Goal: Task Accomplishment & Management: Manage account settings

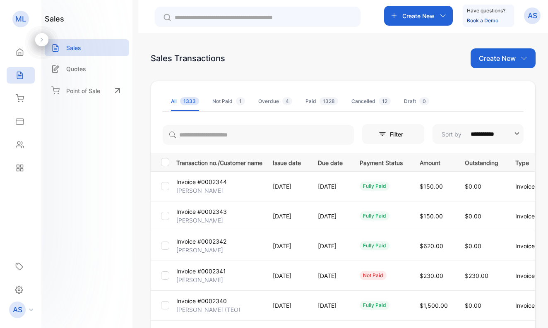
click at [195, 279] on p "[PERSON_NAME]" at bounding box center [199, 280] width 47 height 9
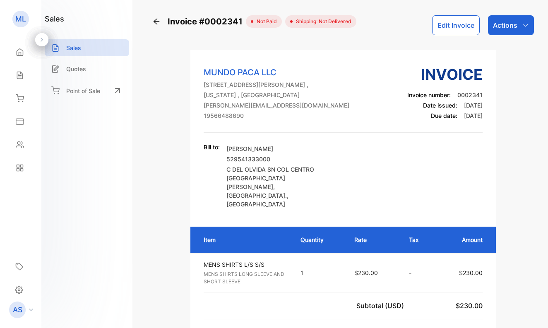
click at [498, 27] on p "Actions" at bounding box center [505, 25] width 24 height 10
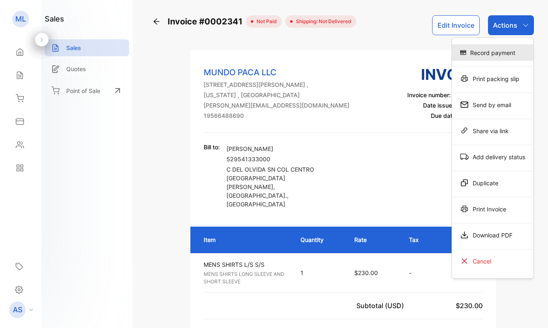
click at [494, 54] on div "Record payment" at bounding box center [493, 52] width 82 height 17
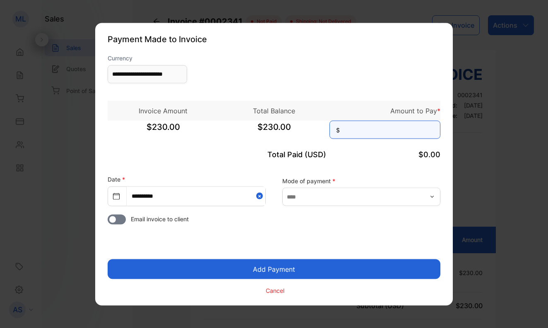
click at [357, 131] on input at bounding box center [385, 130] width 111 height 18
type input "***"
click at [282, 266] on button "Add Payment" at bounding box center [274, 269] width 333 height 20
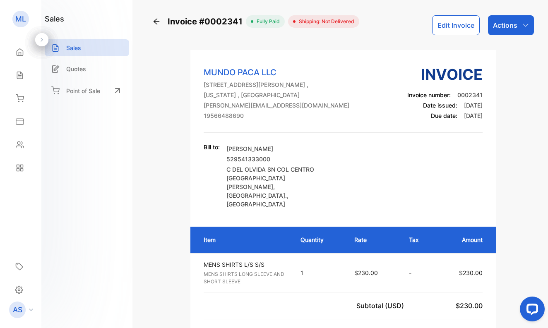
click at [500, 21] on p "Actions" at bounding box center [505, 25] width 24 height 10
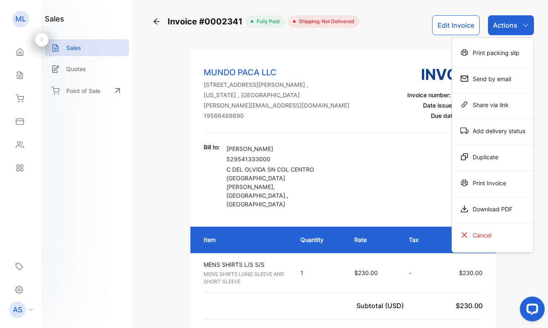
click at [498, 23] on p "Actions" at bounding box center [505, 25] width 24 height 10
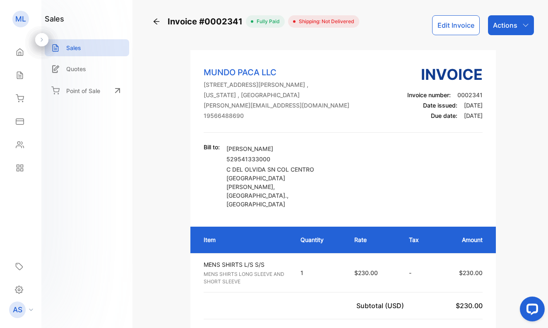
click at [498, 23] on p "Actions" at bounding box center [505, 25] width 24 height 10
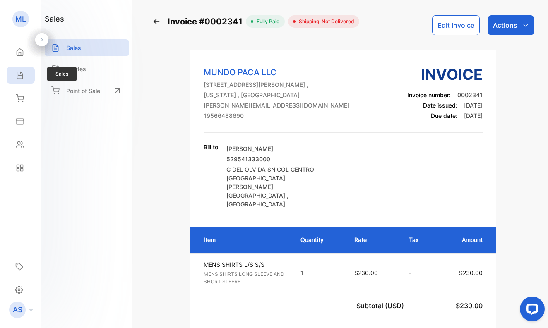
click at [19, 73] on icon at bounding box center [20, 75] width 8 height 8
